Goal: Task Accomplishment & Management: Use online tool/utility

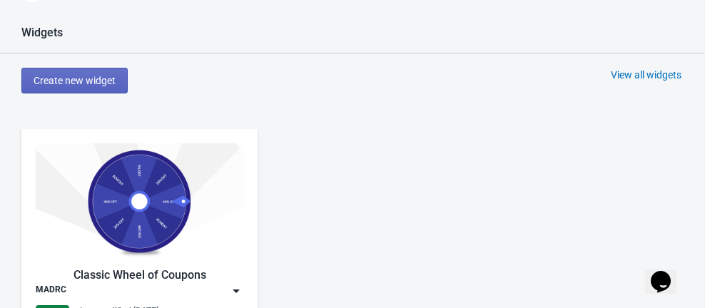
scroll to position [600, 0]
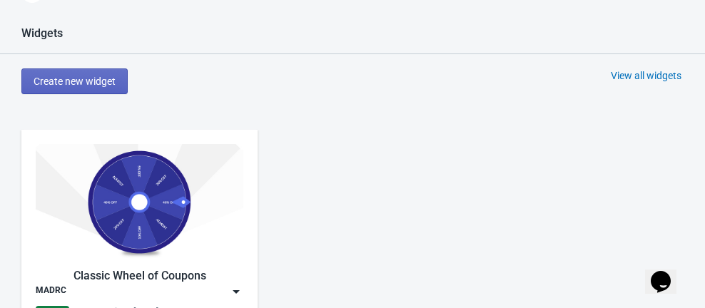
click at [628, 71] on div "View all widgets" at bounding box center [646, 76] width 71 height 14
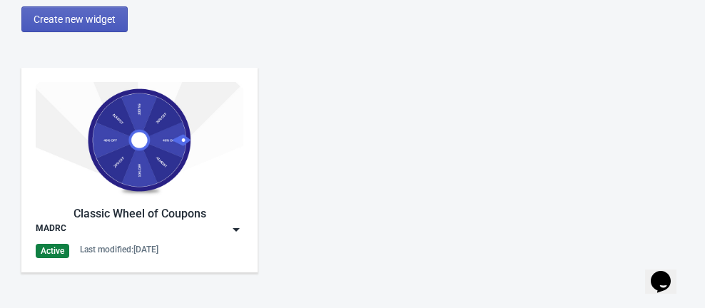
scroll to position [50, 0]
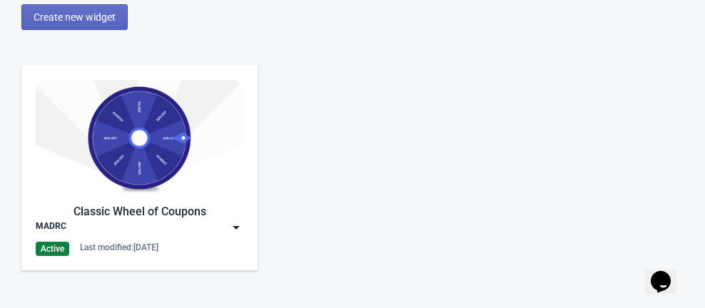
drag, startPoint x: 119, startPoint y: 60, endPoint x: 448, endPoint y: 114, distance: 333.6
click at [448, 114] on div "Classic Wheel of Coupons MADRC Active Last modified: [DATE]" at bounding box center [352, 179] width 705 height 257
click at [229, 223] on img at bounding box center [236, 228] width 14 height 14
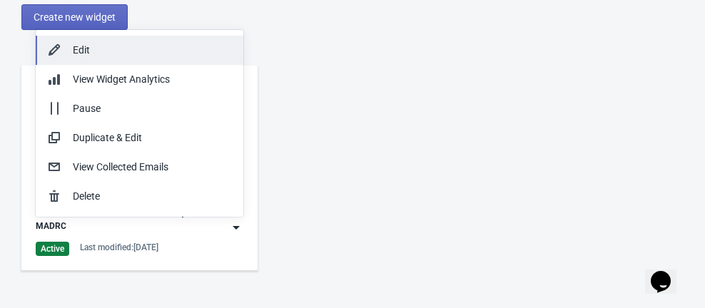
click at [75, 47] on div "Edit" at bounding box center [152, 50] width 159 height 15
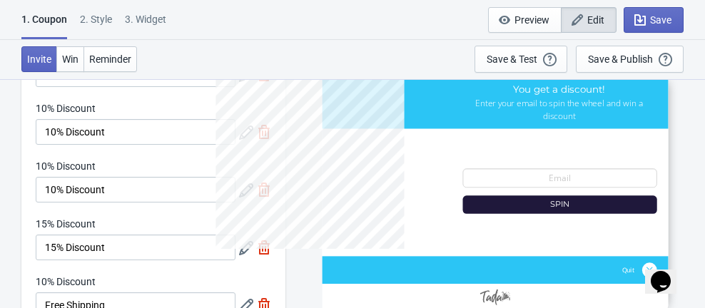
scroll to position [120, 0]
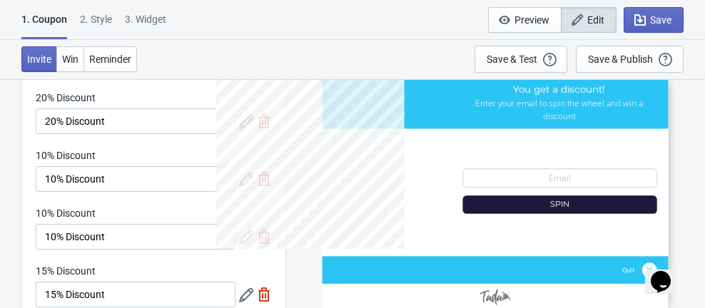
click at [586, 19] on span "Edit" at bounding box center [588, 20] width 31 height 14
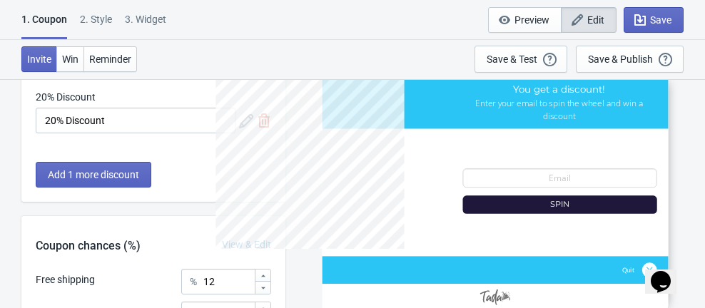
scroll to position [468, 0]
